Goal: Information Seeking & Learning: Learn about a topic

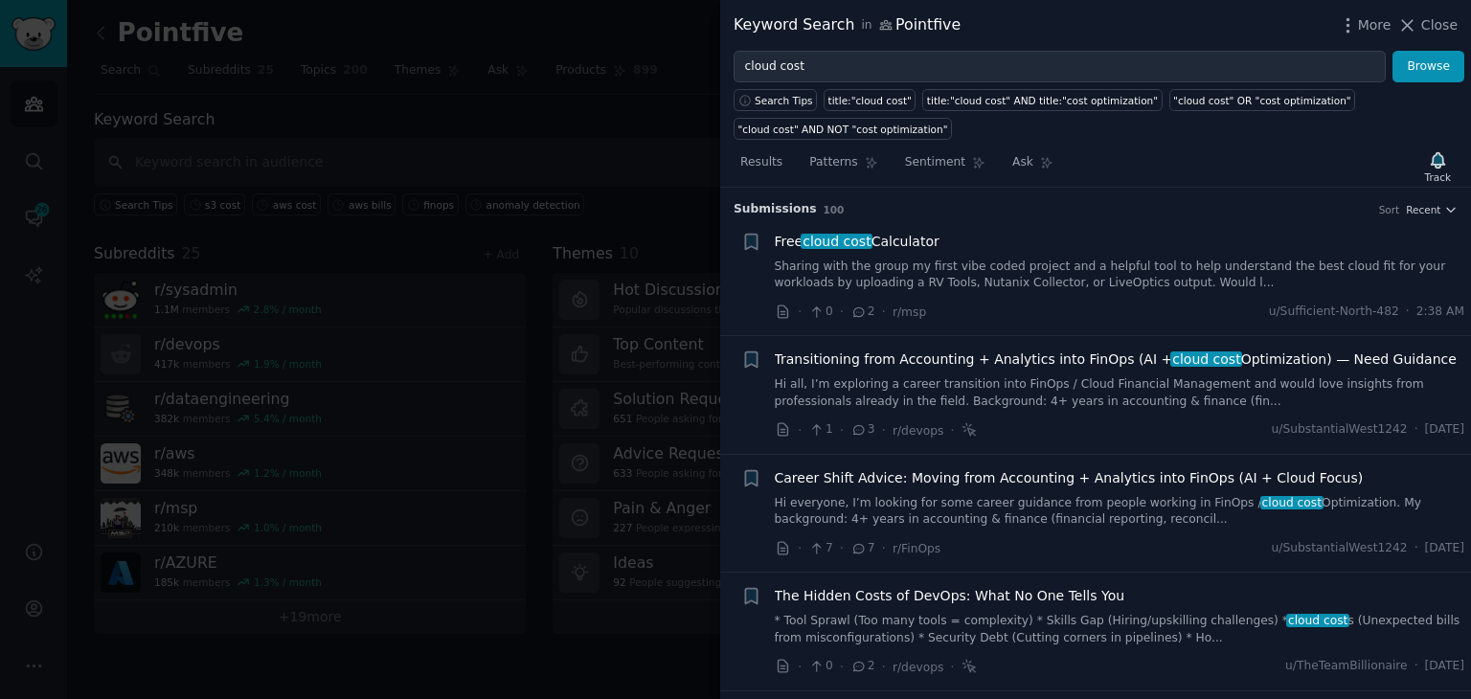
scroll to position [3481, 0]
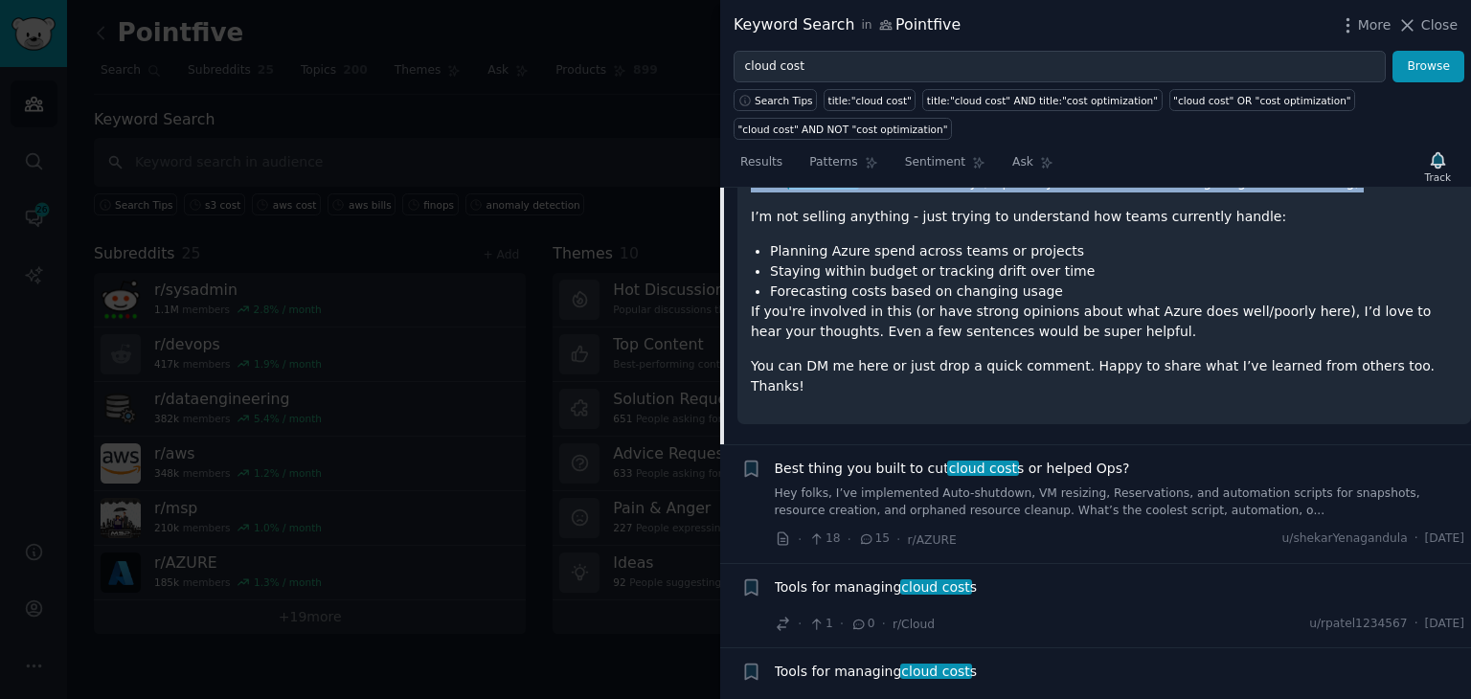
click at [974, 485] on link "Hey folks, I’ve implemented Auto-shutdown, VM resizing, Reservations, and autom…" at bounding box center [1120, 502] width 690 height 34
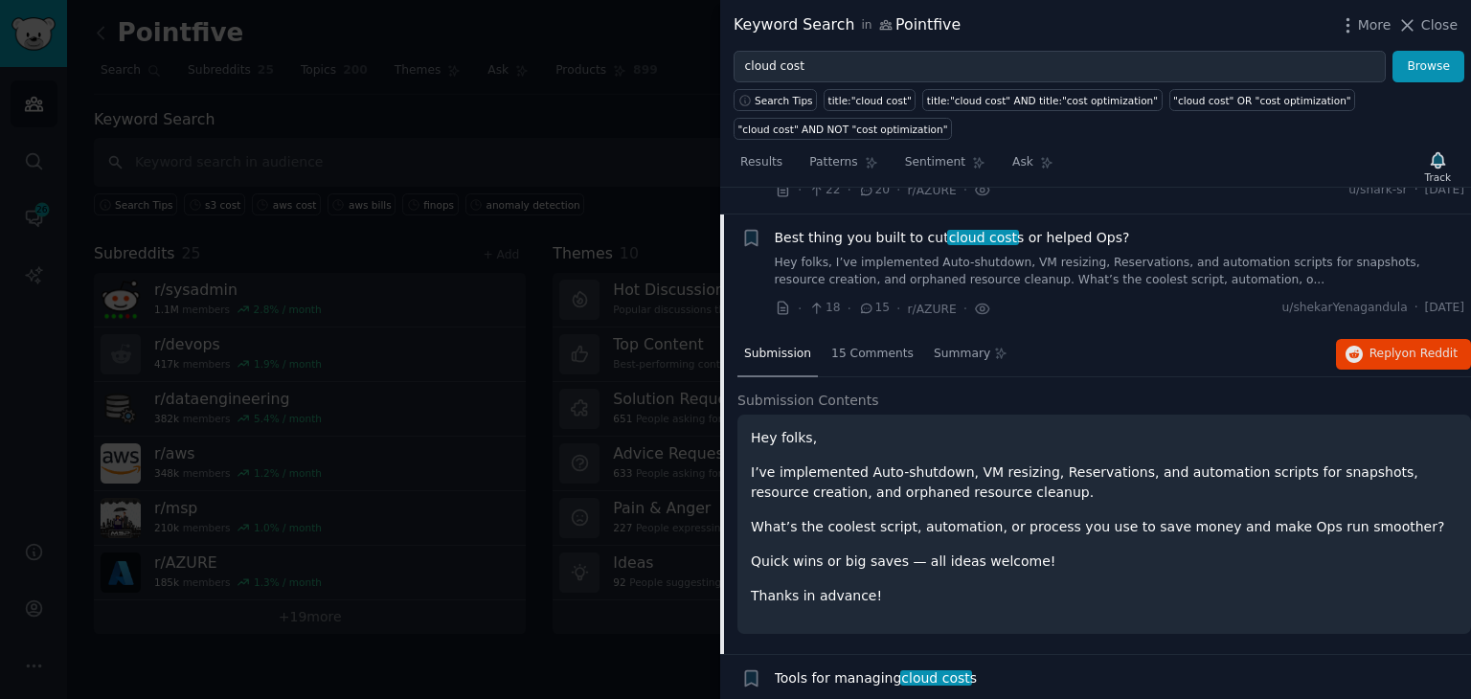
scroll to position [3312, 0]
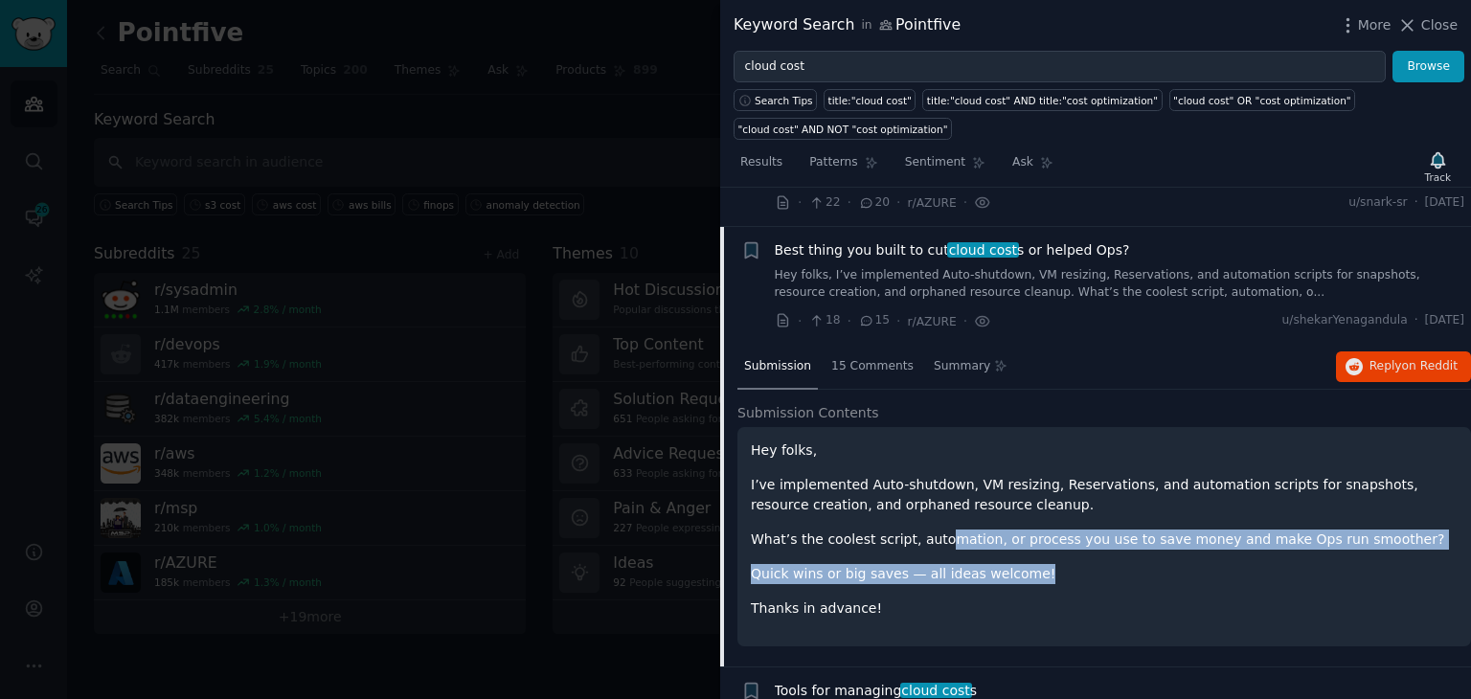
drag, startPoint x: 927, startPoint y: 495, endPoint x: 1255, endPoint y: 529, distance: 330.2
click at [1255, 529] on div "Hey folks, I’ve implemented Auto-shutdown, VM resizing, Reservations, and autom…" at bounding box center [1104, 529] width 707 height 178
click at [1404, 359] on span "on Reddit" at bounding box center [1430, 365] width 56 height 13
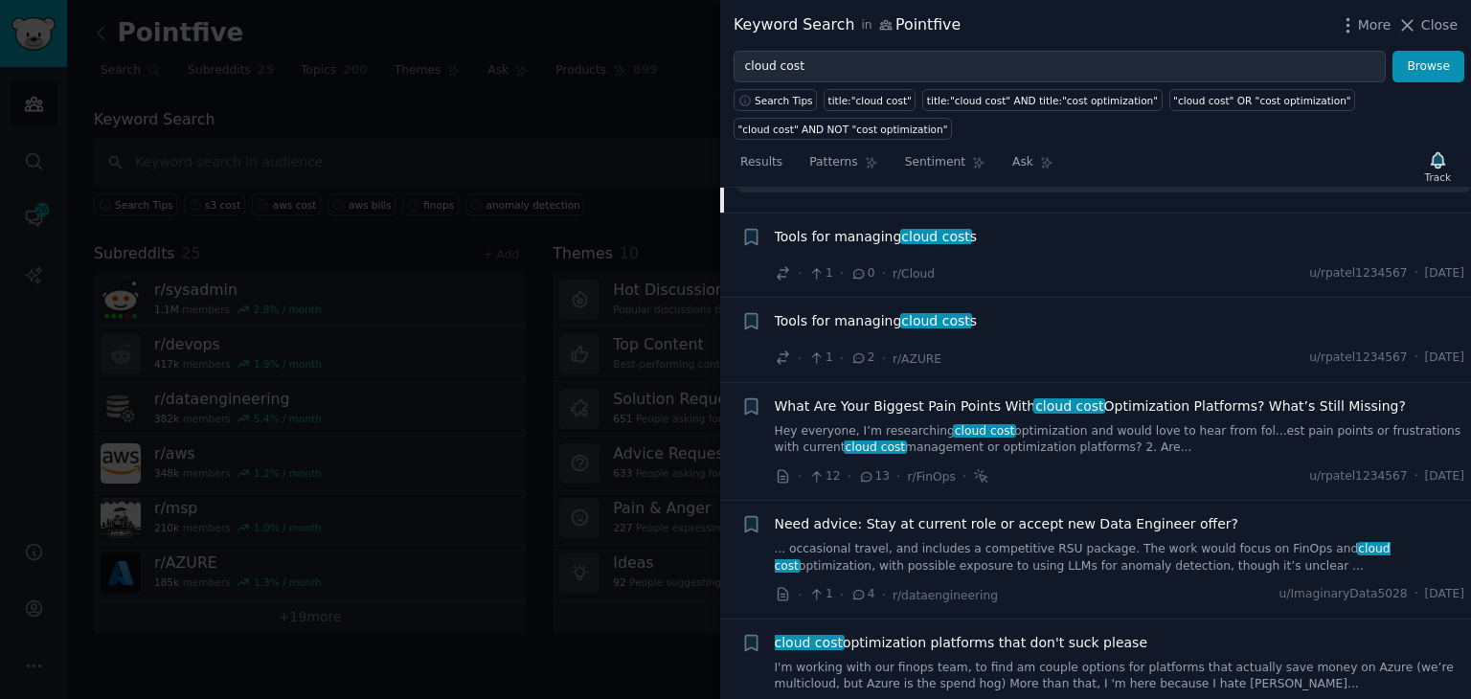
scroll to position [3790, 0]
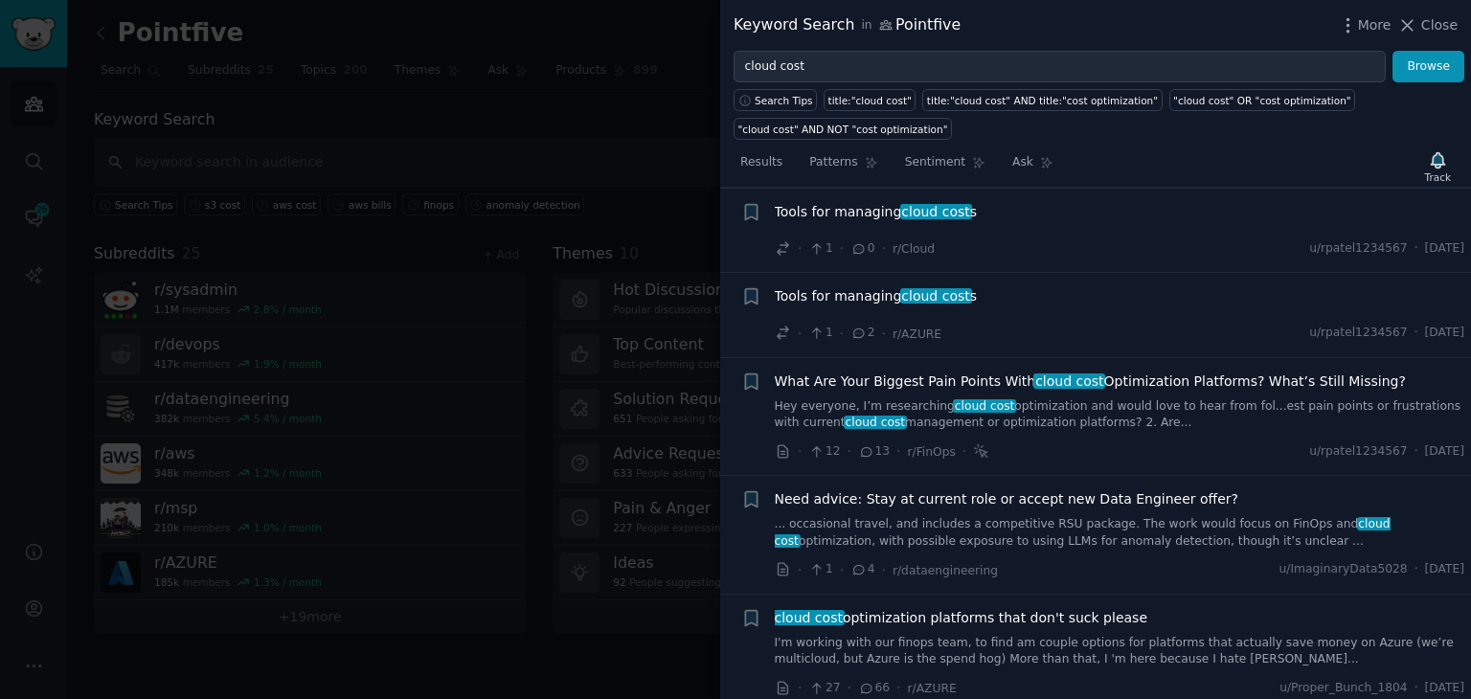
click at [1068, 398] on link "Hey everyone, I’m researching cloud cost optimization and would love to hear fr…" at bounding box center [1120, 415] width 690 height 34
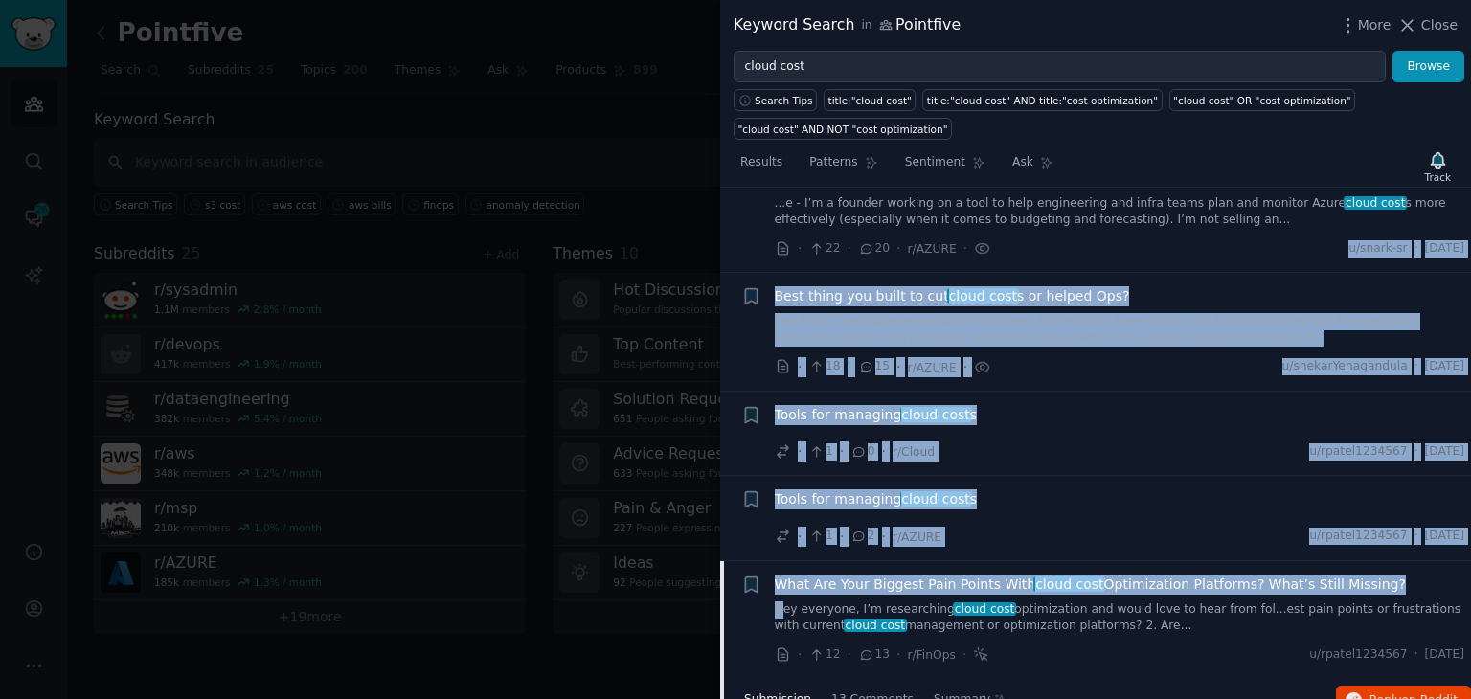
scroll to position [3253, 0]
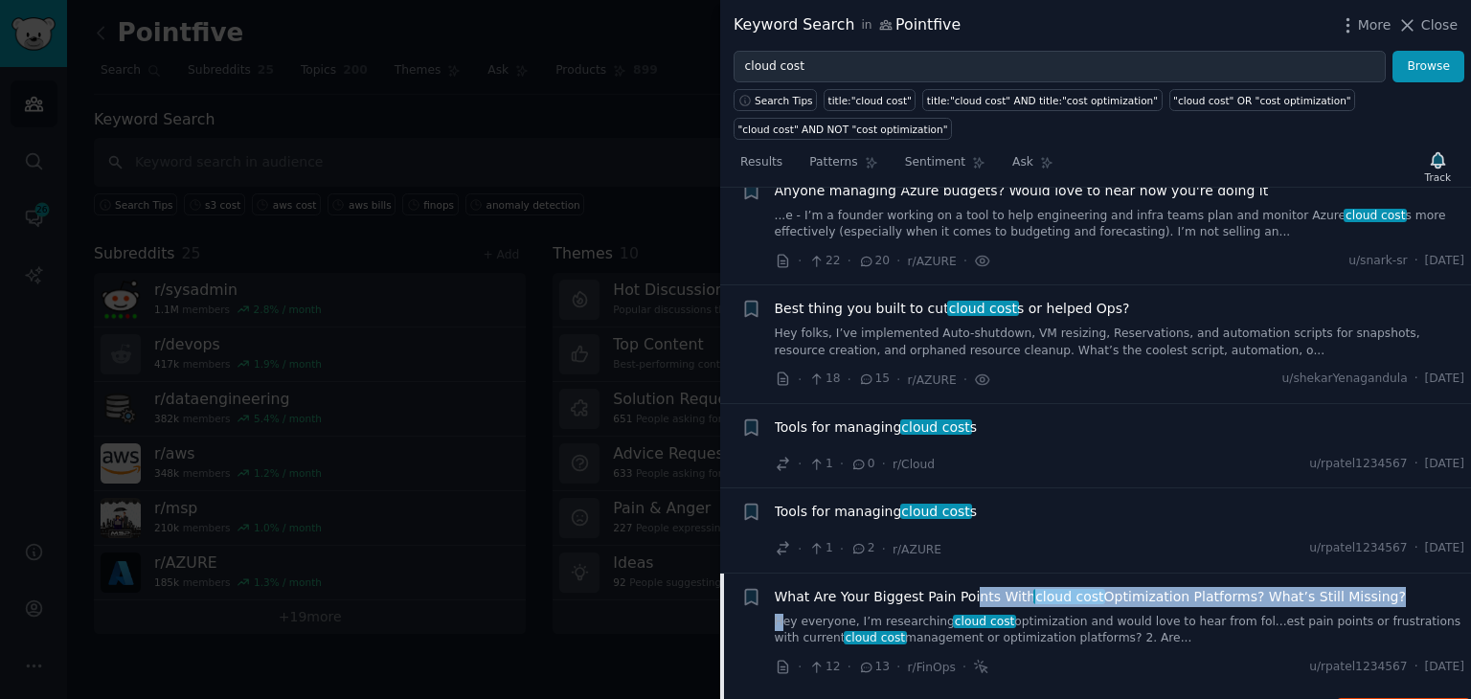
drag, startPoint x: 785, startPoint y: 220, endPoint x: 966, endPoint y: 545, distance: 371.6
click at [966, 587] on div "What Are Your Biggest Pain Points With cloud cost Optimization Platforms? What’…" at bounding box center [1120, 617] width 690 height 60
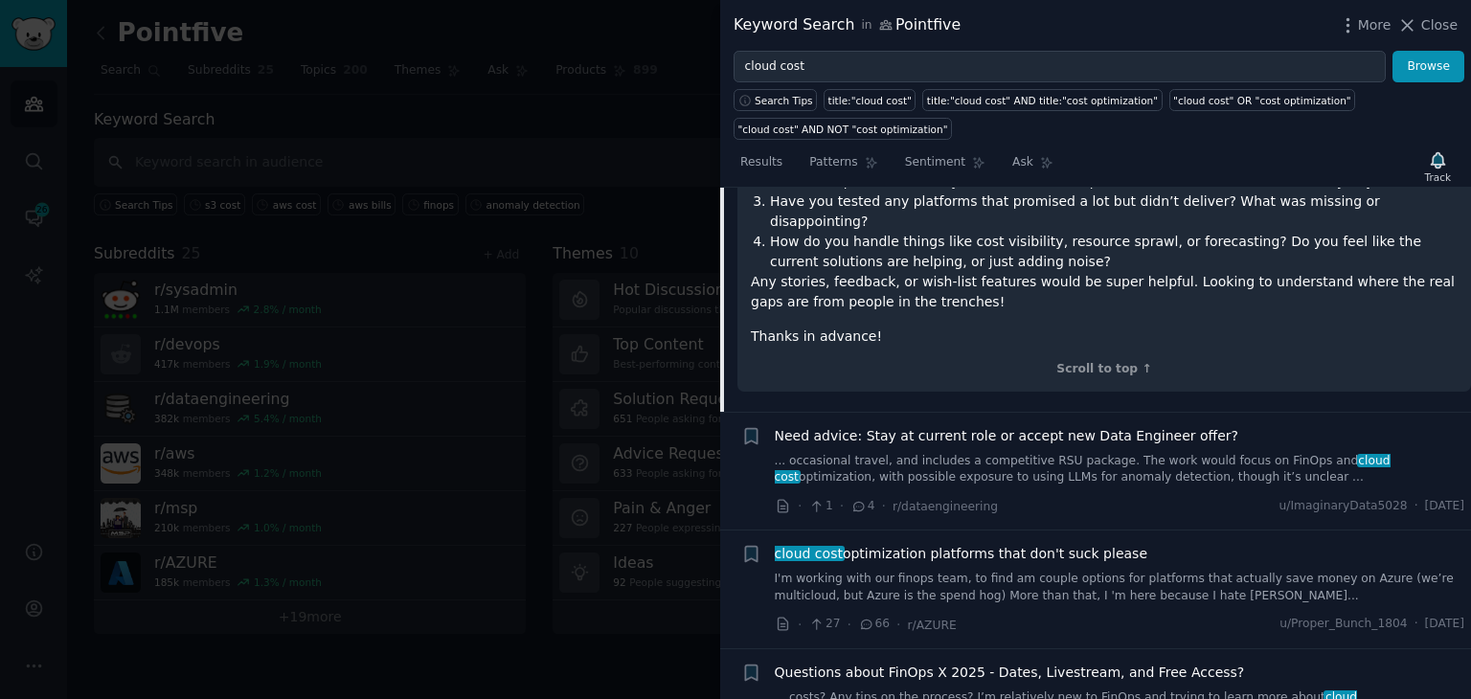
scroll to position [4019, 0]
click at [1033, 569] on link "I'm working with our finops team, to find am couple options for platforms that …" at bounding box center [1120, 586] width 690 height 34
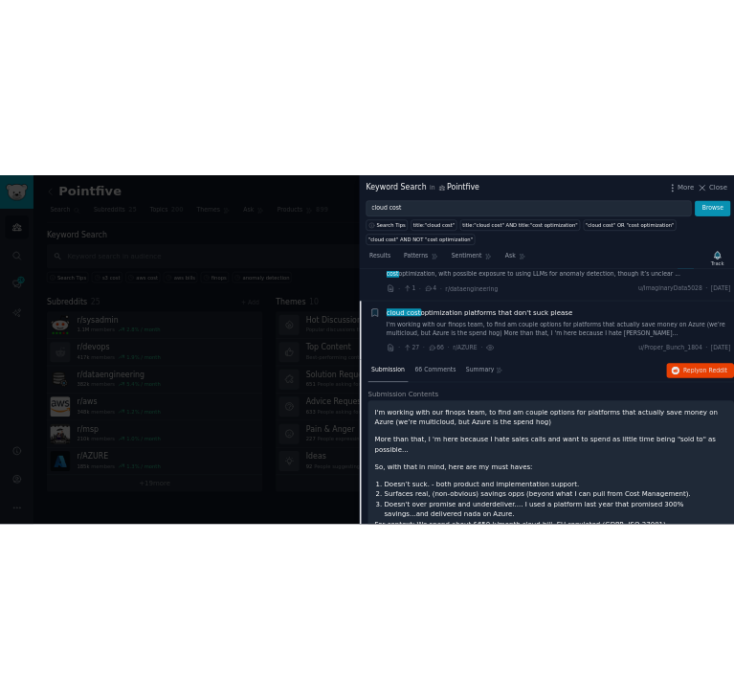
scroll to position [3643, 0]
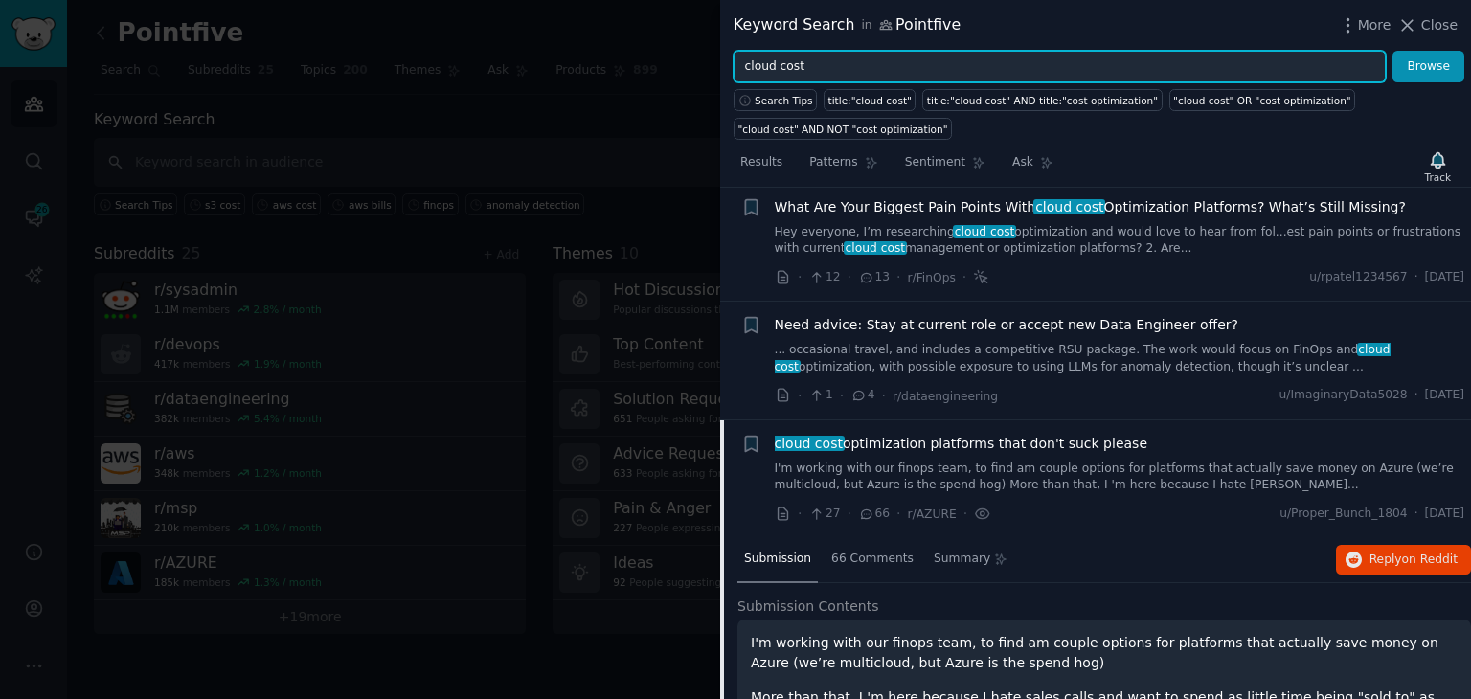
click at [839, 68] on input "cloud cost" at bounding box center [1059, 67] width 652 height 33
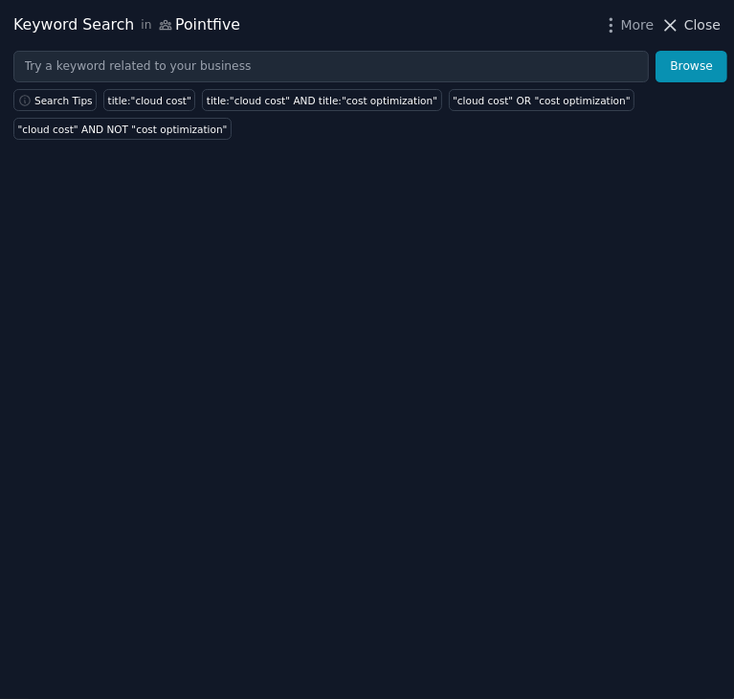
click at [665, 29] on icon at bounding box center [671, 25] width 20 height 20
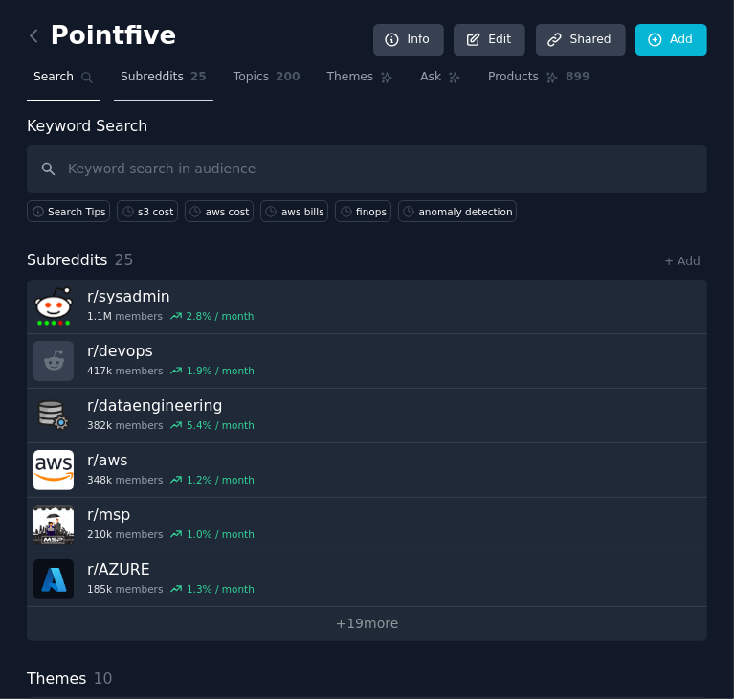
click at [146, 85] on span "Subreddits" at bounding box center [152, 77] width 63 height 17
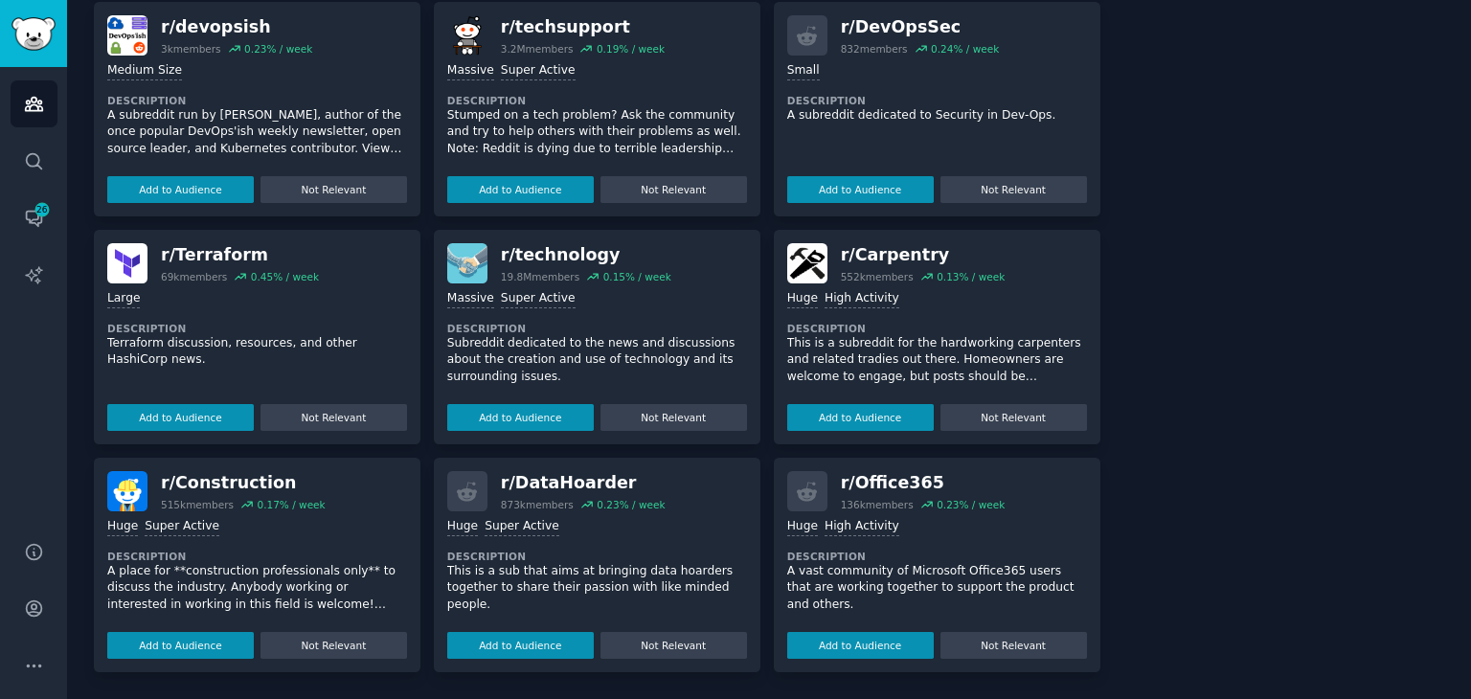
scroll to position [1113, 0]
